Goal: Use online tool/utility: Use online tool/utility

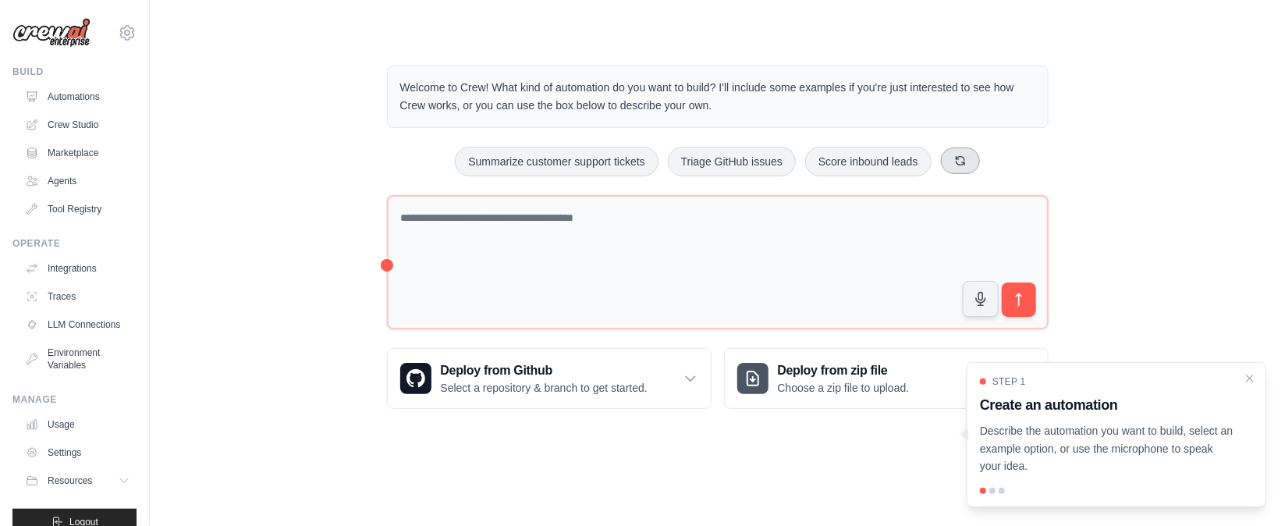
click at [965, 165] on icon at bounding box center [960, 161] width 12 height 12
click at [653, 165] on button "Create email marketing campaigns" at bounding box center [685, 162] width 195 height 30
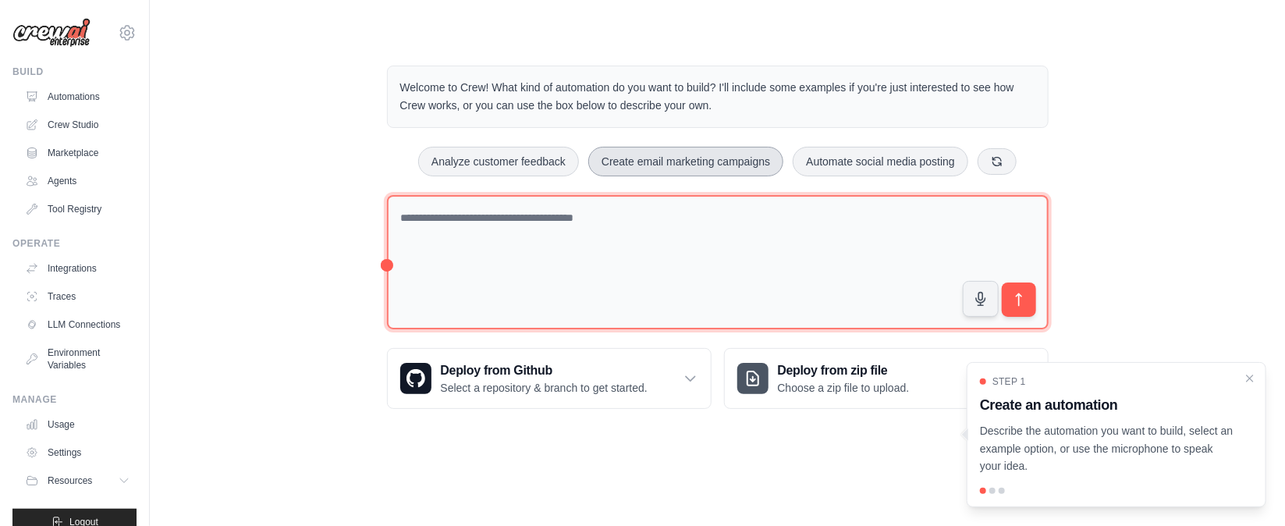
type textarea "**********"
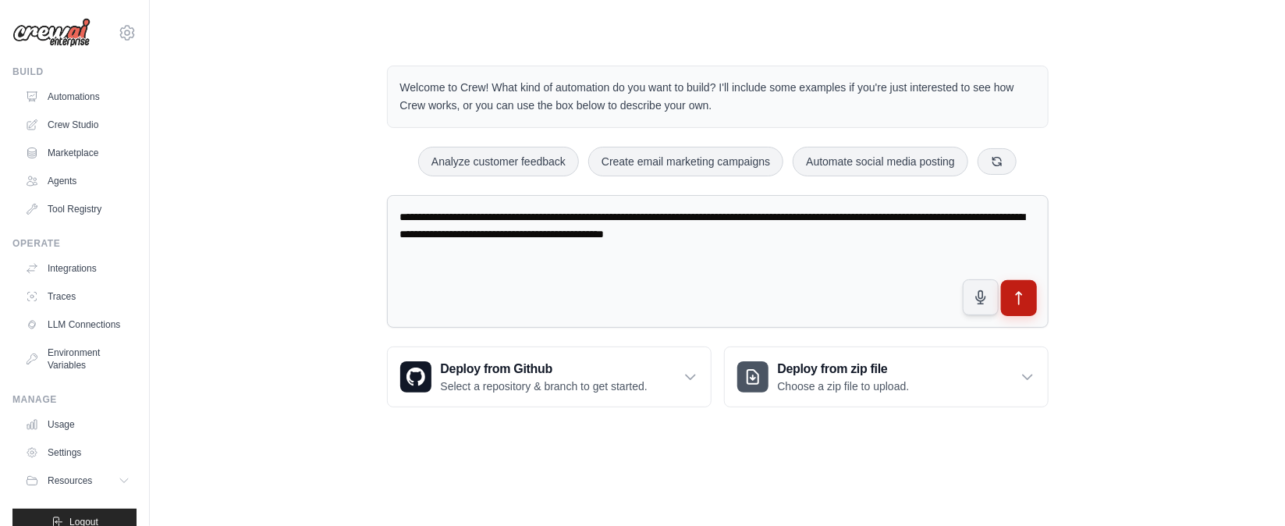
click at [1029, 295] on button "submit" at bounding box center [1019, 298] width 36 height 36
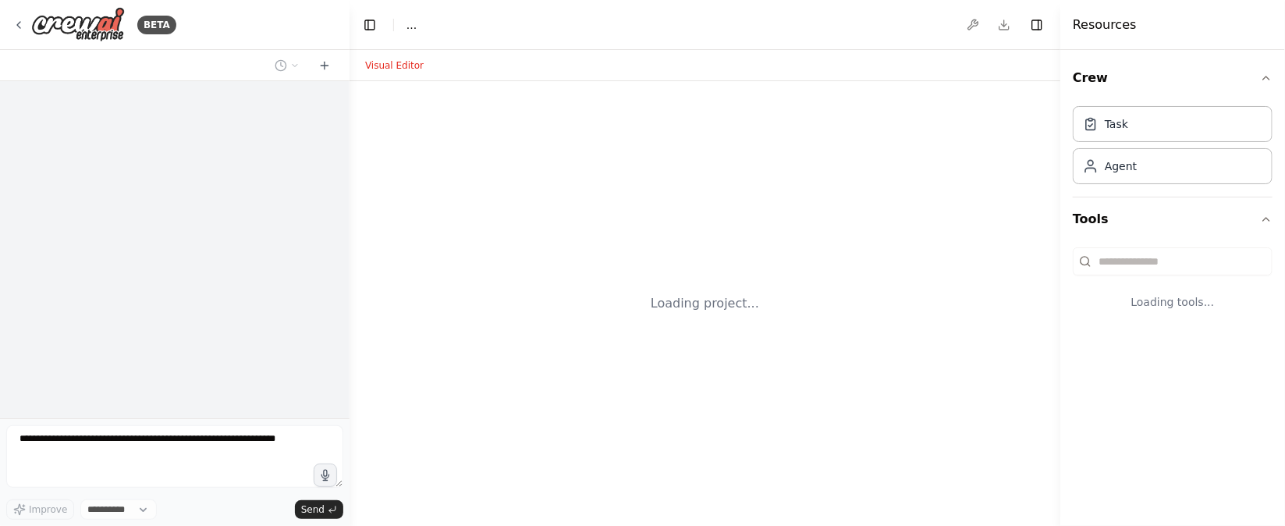
select select "****"
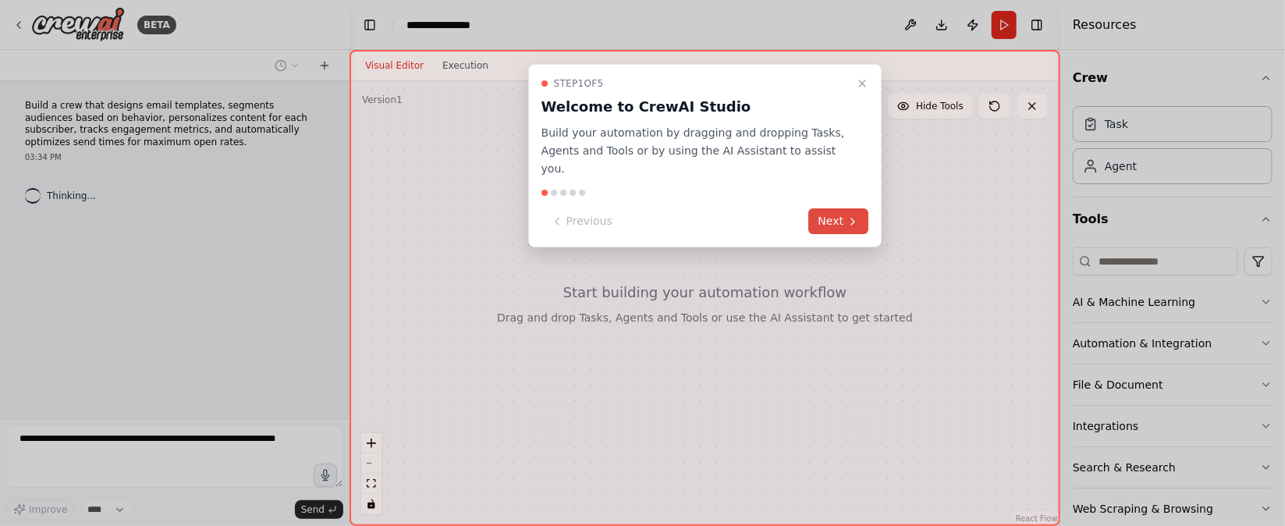
click at [850, 215] on icon at bounding box center [853, 221] width 12 height 12
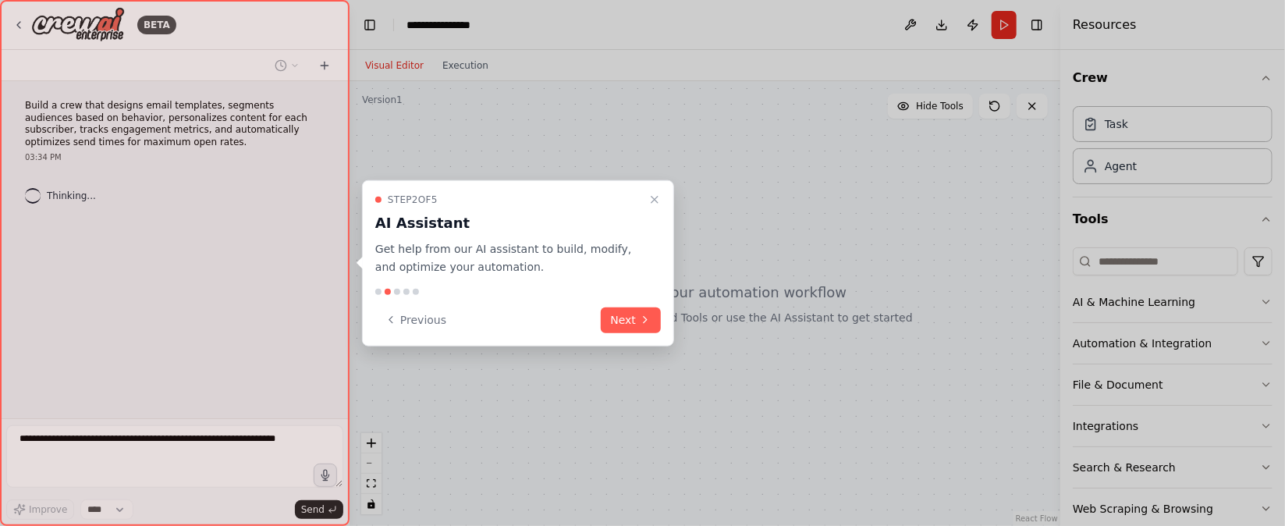
click at [627, 334] on div "Step 2 of 5 AI Assistant Get help from our AI assistant to build, modify, and o…" at bounding box center [518, 263] width 312 height 166
click at [627, 325] on button "Next" at bounding box center [631, 320] width 60 height 26
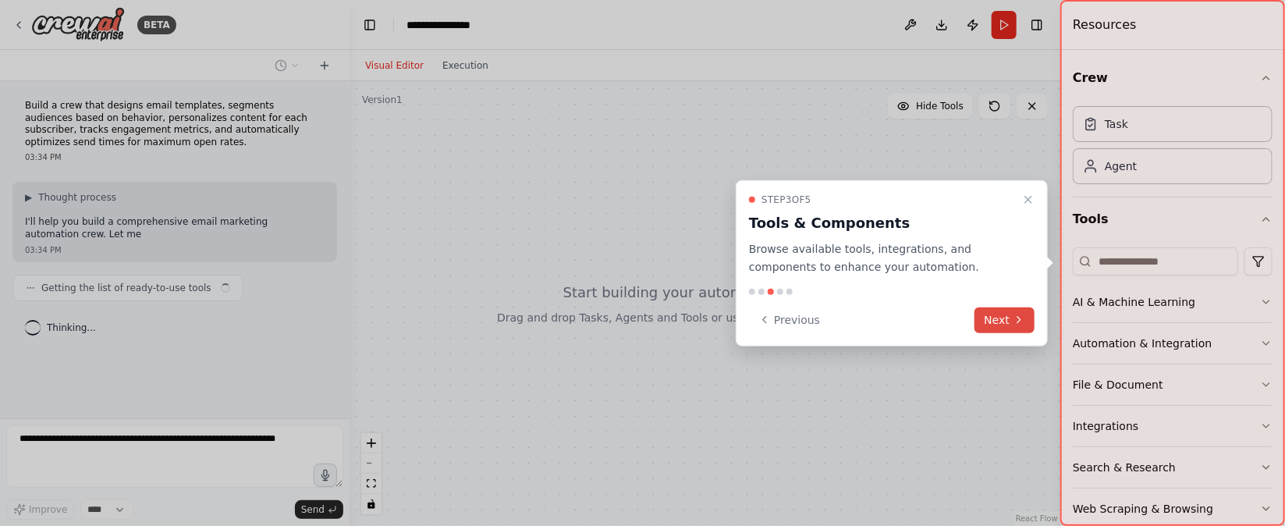
click at [1005, 318] on button "Next" at bounding box center [1005, 320] width 60 height 26
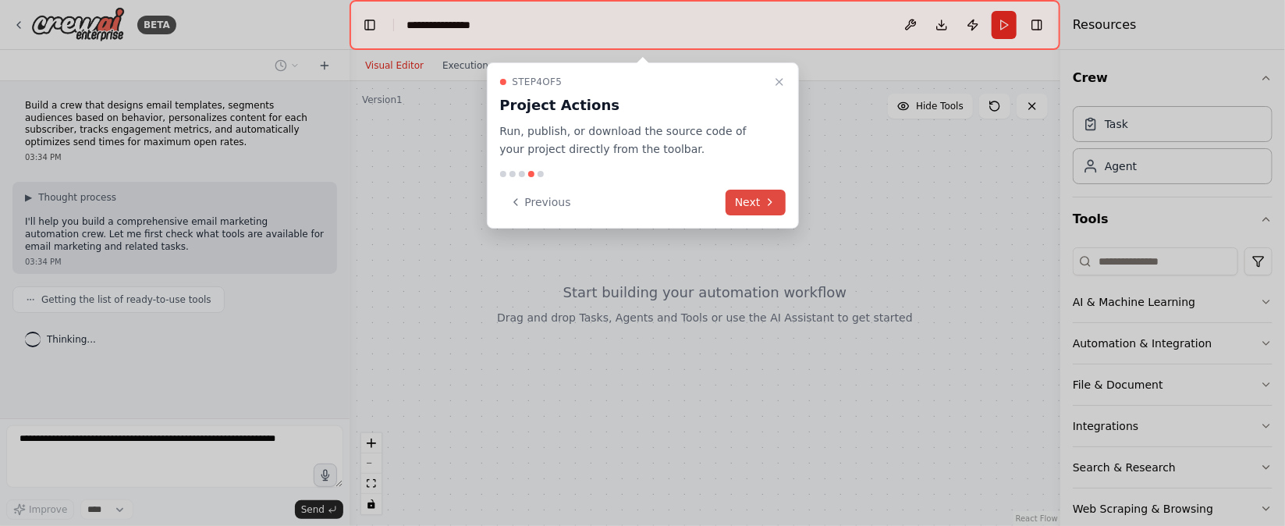
click at [773, 196] on icon at bounding box center [770, 202] width 12 height 12
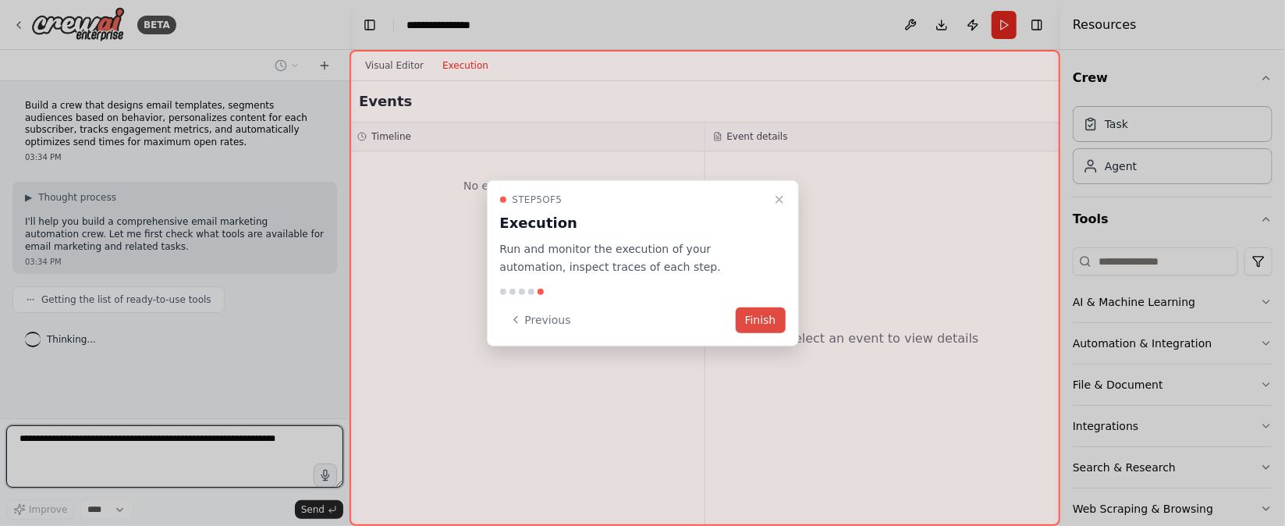
click at [765, 314] on button "Finish" at bounding box center [761, 320] width 50 height 26
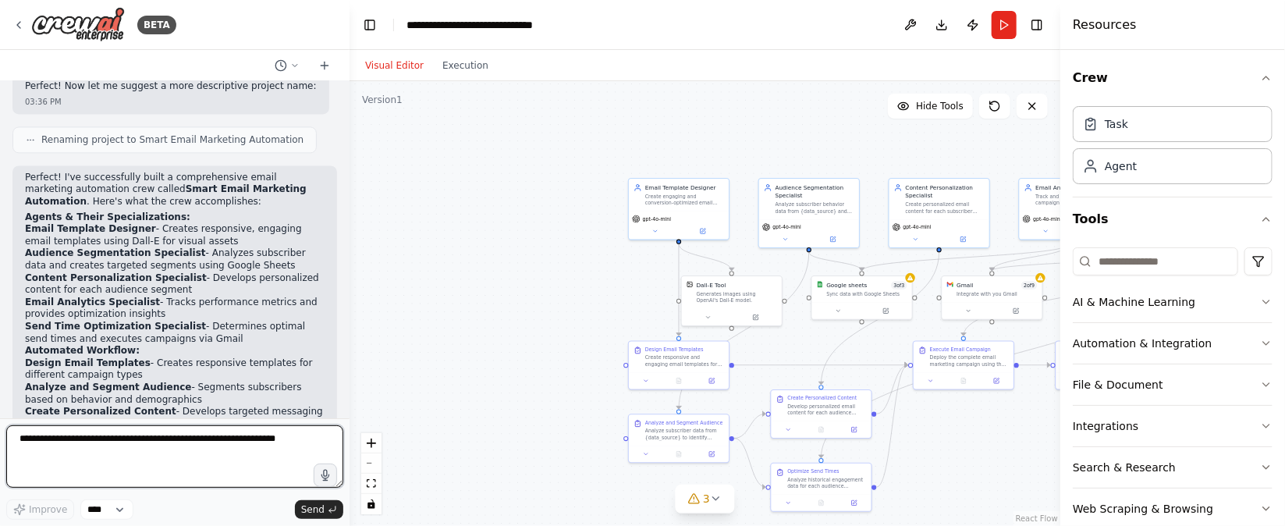
scroll to position [1746, 0]
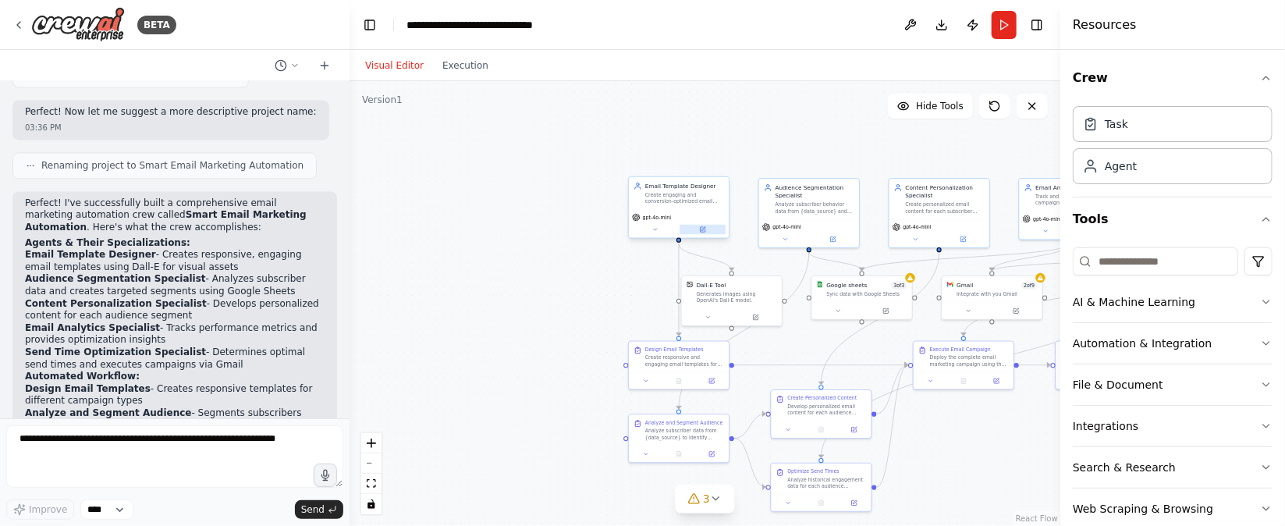
click at [703, 226] on icon at bounding box center [703, 229] width 6 height 6
